Goal: Task Accomplishment & Management: Complete application form

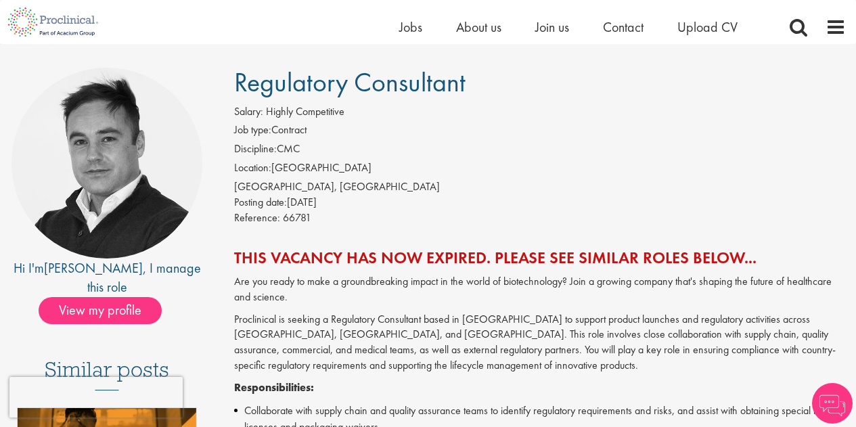
scroll to position [81, 0]
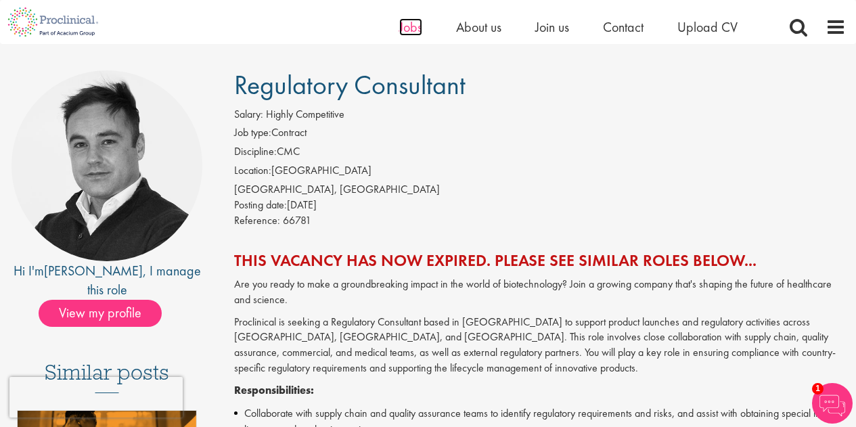
click at [420, 25] on span "Jobs" at bounding box center [410, 27] width 23 height 18
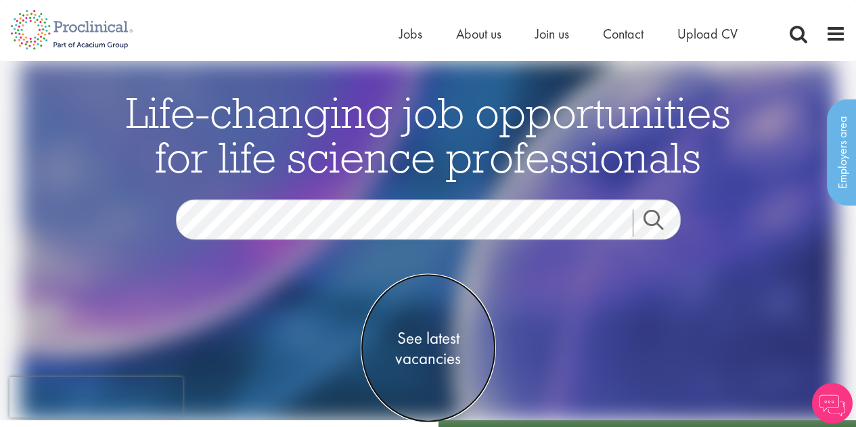
click at [432, 346] on span "See latest vacancies" at bounding box center [427, 348] width 135 height 41
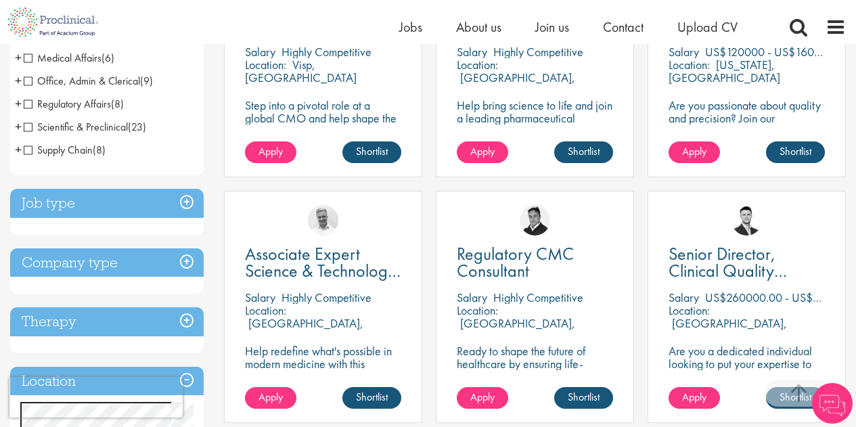
scroll to position [406, 0]
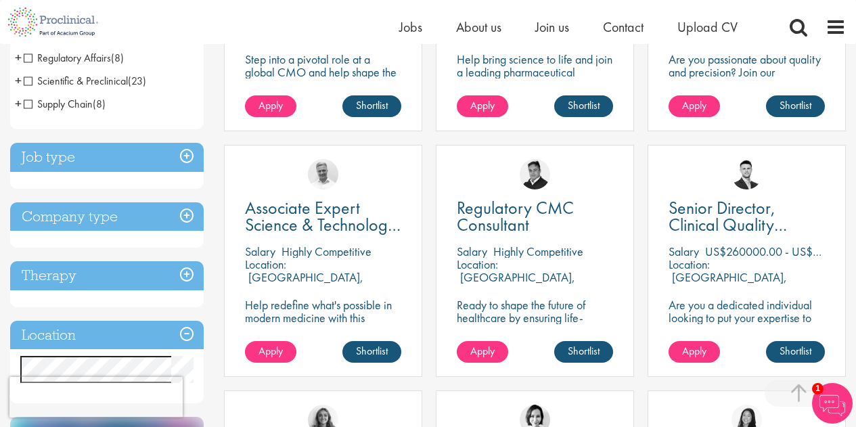
click at [33, 54] on span "Regulatory Affairs" at bounding box center [67, 58] width 87 height 14
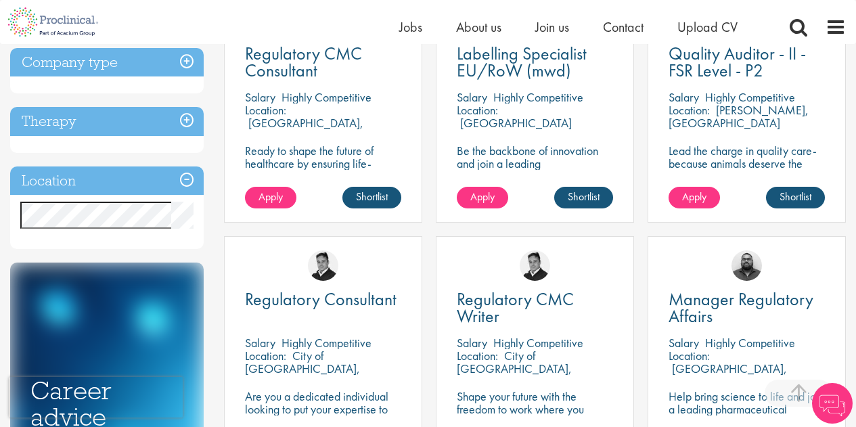
scroll to position [460, 0]
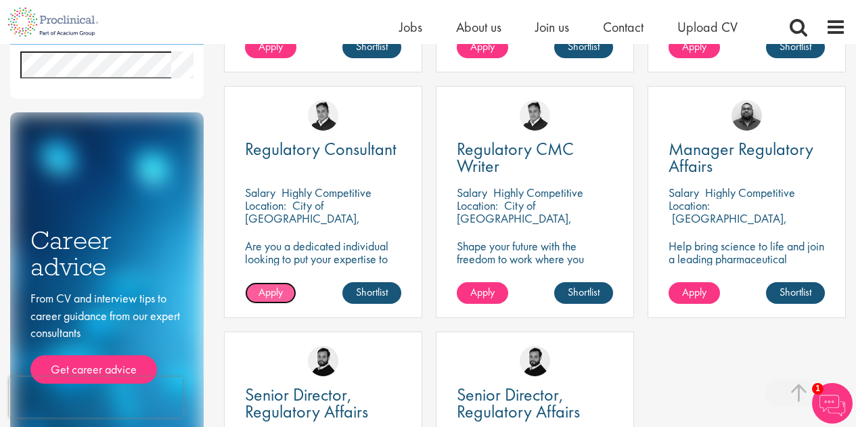
click at [273, 291] on span "Apply" at bounding box center [270, 292] width 24 height 14
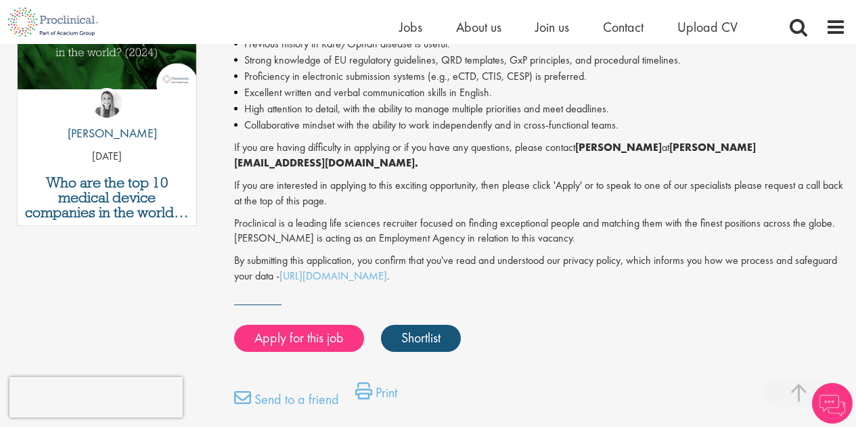
scroll to position [839, 0]
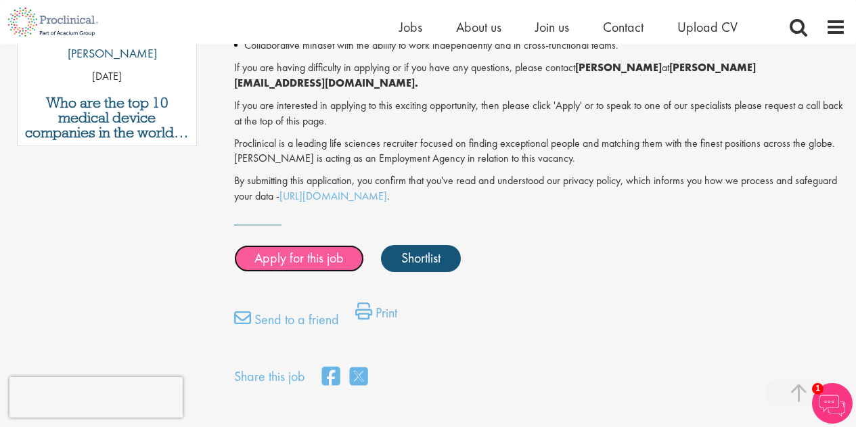
click at [302, 245] on link "Apply for this job" at bounding box center [299, 258] width 130 height 27
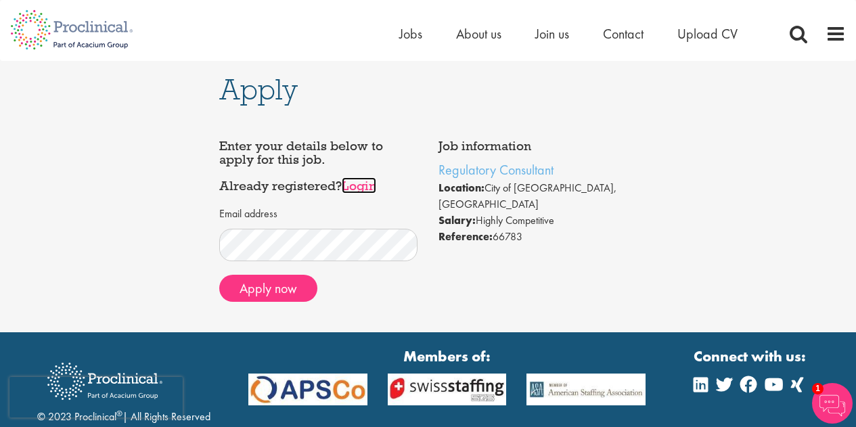
click at [371, 182] on link "Login" at bounding box center [359, 185] width 34 height 16
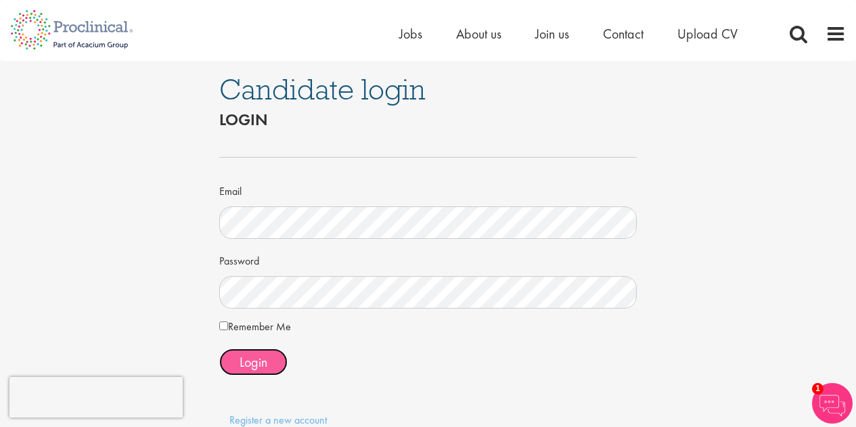
click at [265, 359] on span "Login" at bounding box center [253, 362] width 28 height 18
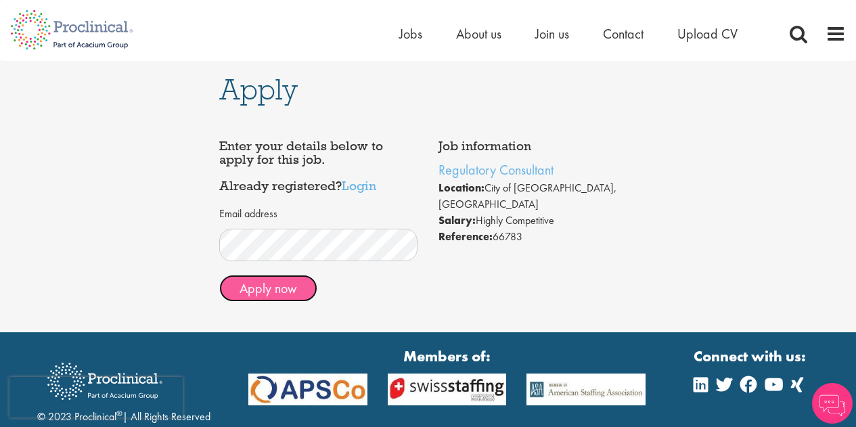
click at [300, 284] on button "Apply now" at bounding box center [268, 288] width 98 height 27
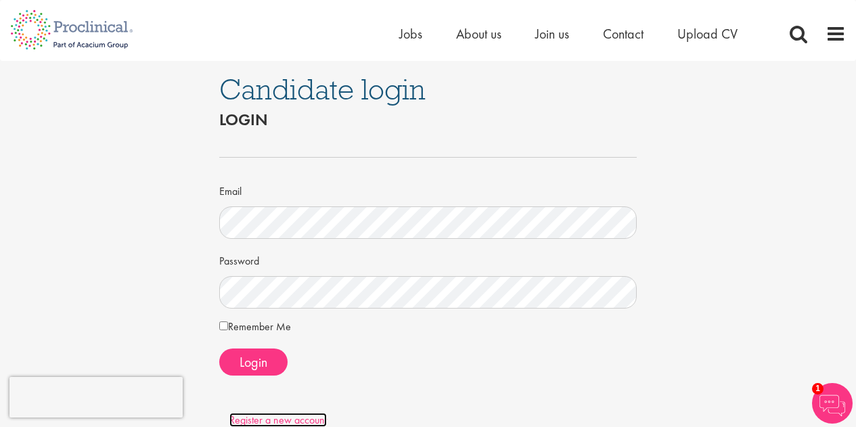
click at [285, 419] on link "Register a new account" at bounding box center [277, 420] width 97 height 14
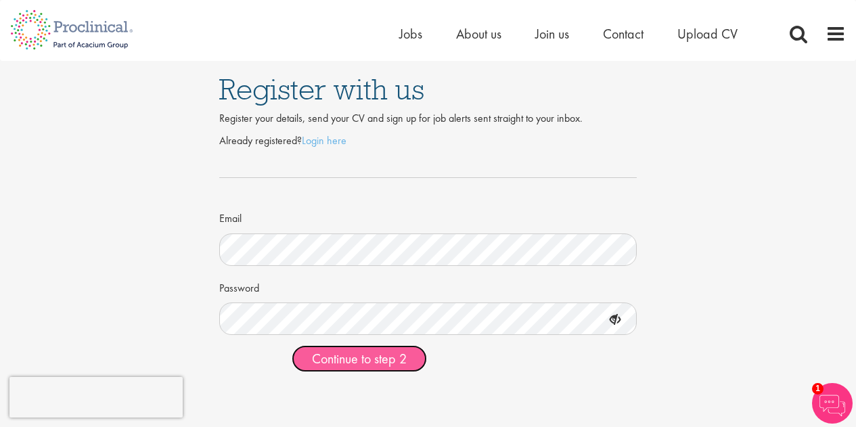
click at [352, 360] on span "Continue to step 2" at bounding box center [359, 359] width 95 height 18
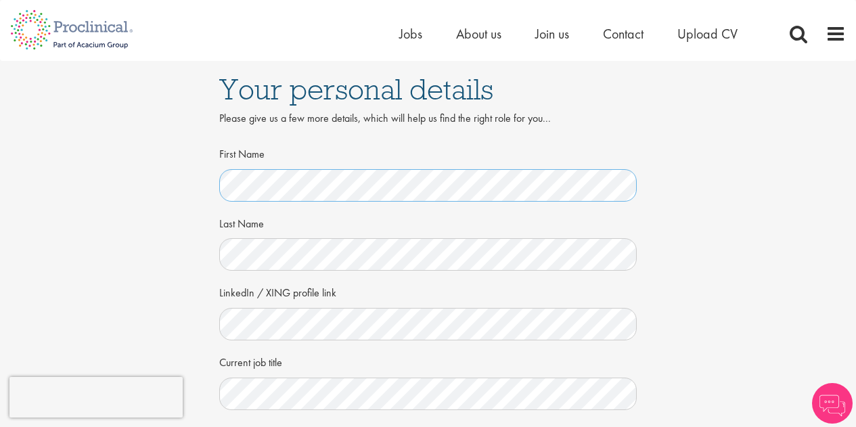
click at [198, 182] on div "Your personal details Please give us a few more details, which will help us fin…" at bounding box center [428, 370] width 876 height 619
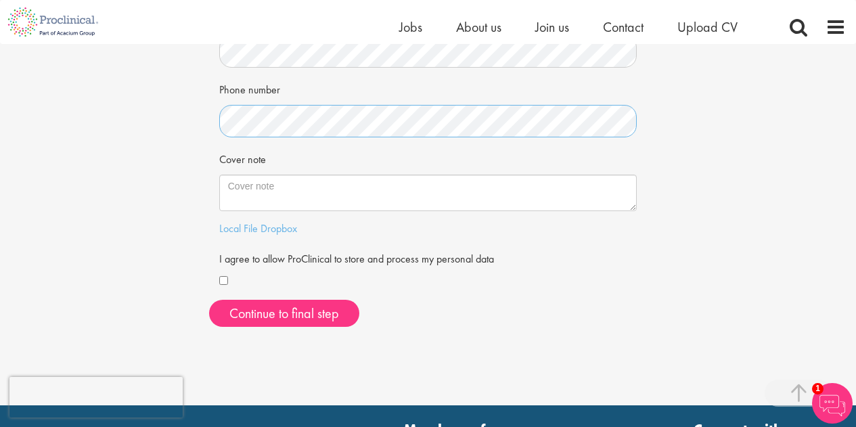
scroll to position [327, 0]
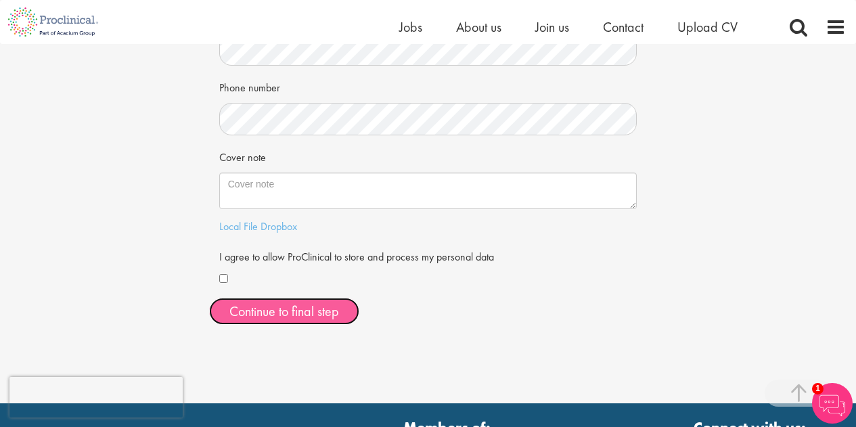
click at [242, 308] on button "Continue to final step" at bounding box center [284, 311] width 150 height 27
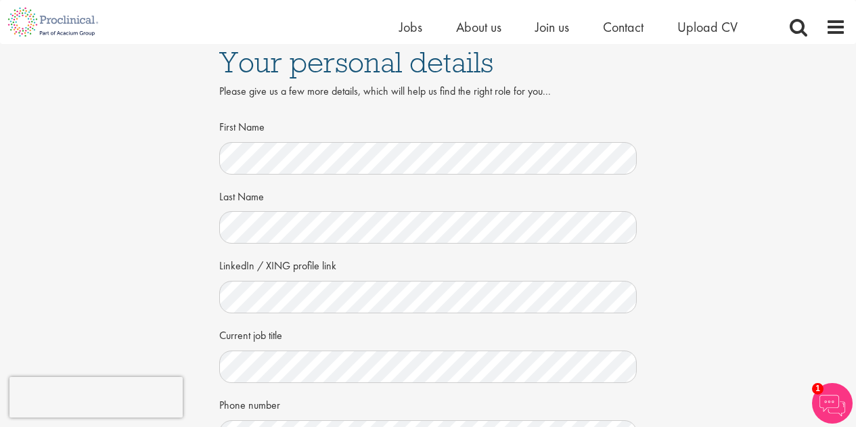
scroll to position [0, 0]
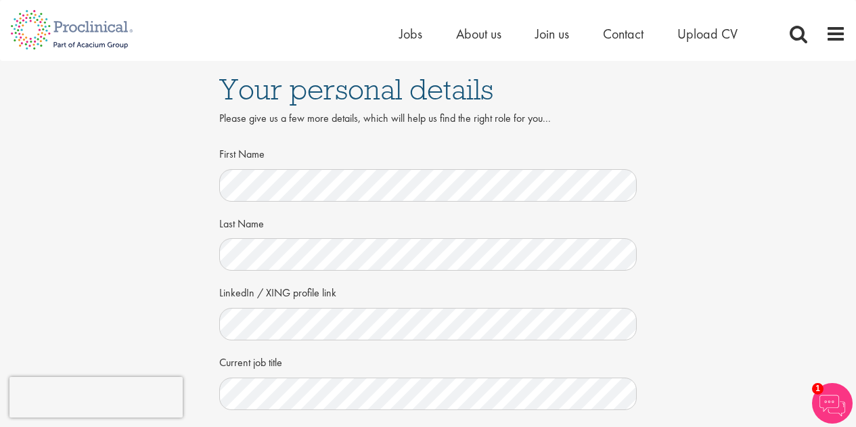
drag, startPoint x: 855, startPoint y: 126, endPoint x: 843, endPoint y: 227, distance: 100.8
click at [843, 227] on div "Your personal details Please give us a few more details, which will help us fin…" at bounding box center [428, 378] width 876 height 634
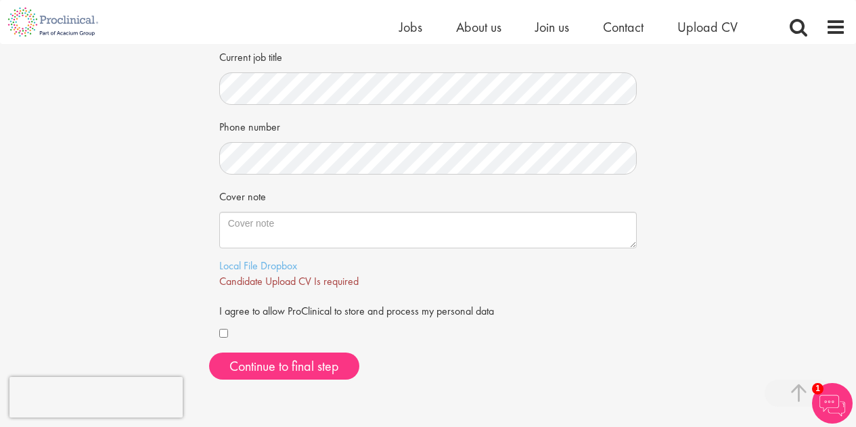
scroll to position [289, 0]
click at [239, 259] on link "Local File" at bounding box center [238, 264] width 39 height 14
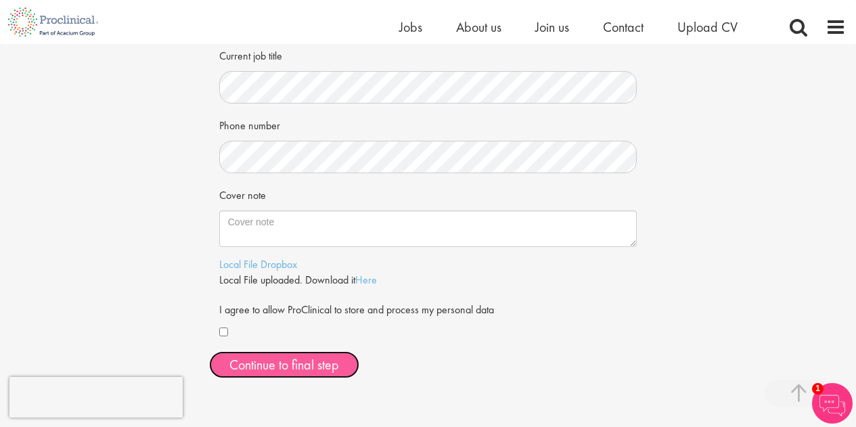
click at [321, 367] on span "Continue to final step" at bounding box center [284, 365] width 110 height 18
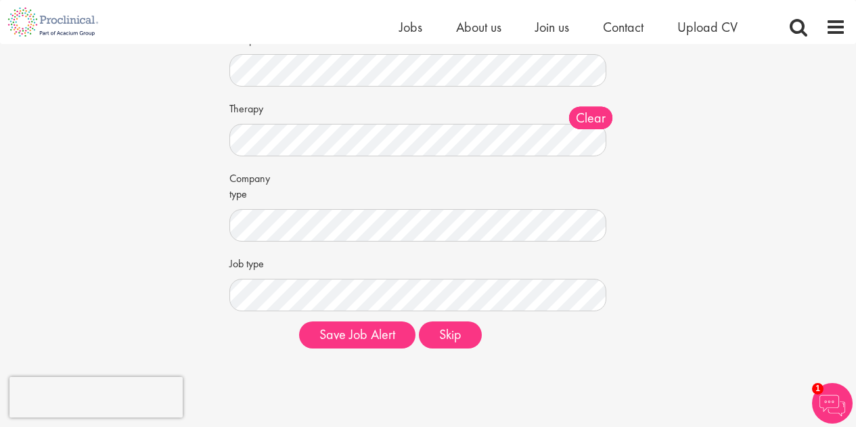
scroll to position [161, 0]
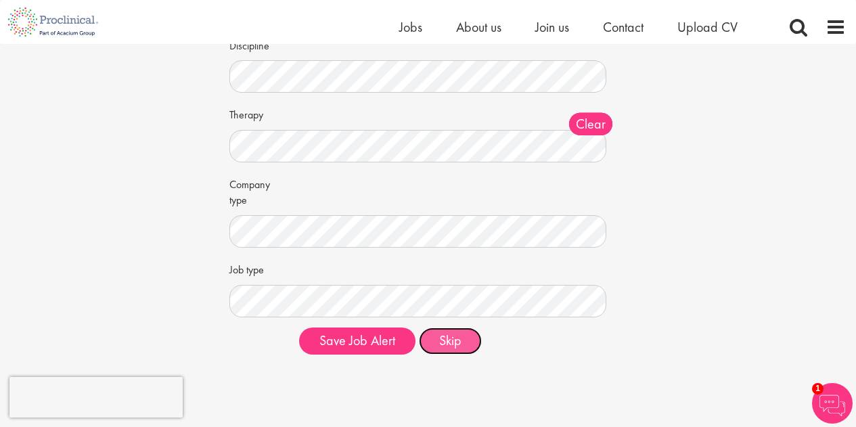
click at [453, 331] on button "Skip" at bounding box center [450, 340] width 63 height 27
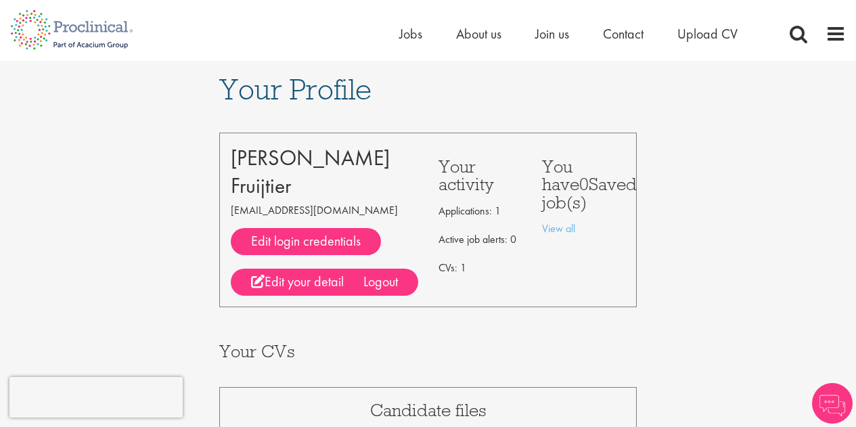
click at [452, 340] on div "Your CVs" at bounding box center [428, 348] width 438 height 38
